Goal: Use online tool/utility: Utilize a website feature to perform a specific function

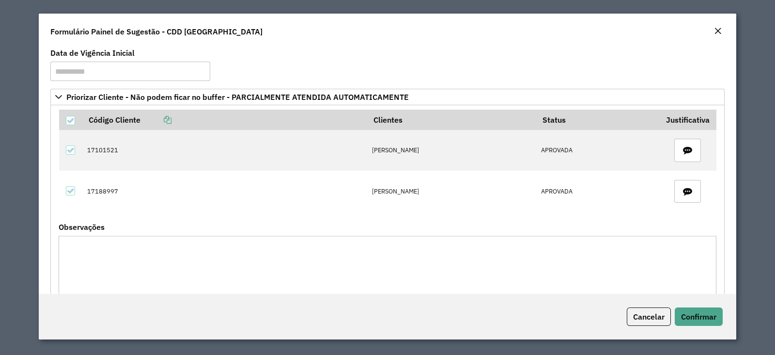
scroll to position [666, 0]
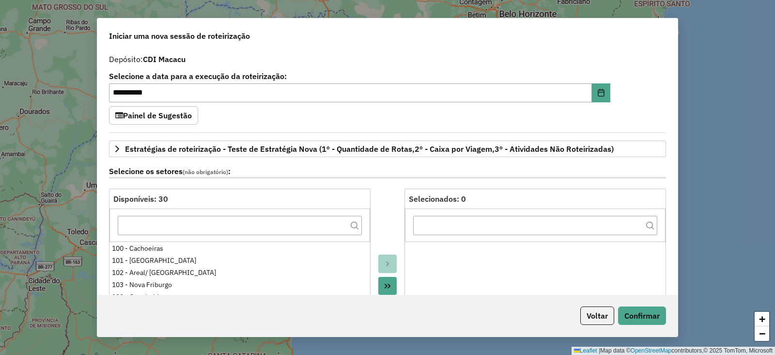
select select "*"
